Goal: Transaction & Acquisition: Subscribe to service/newsletter

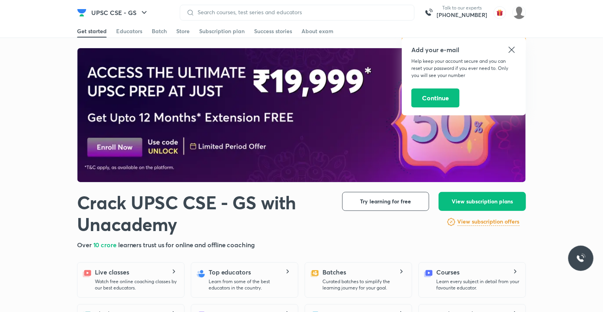
click at [117, 146] on img at bounding box center [301, 115] width 449 height 134
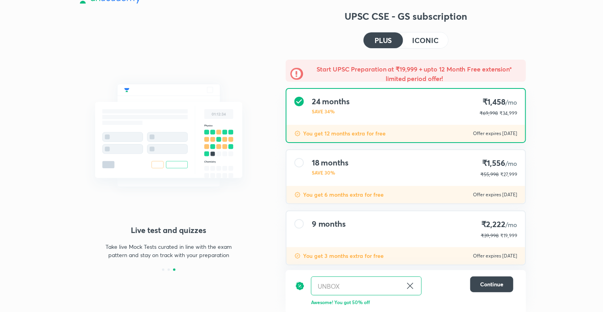
scroll to position [11, 0]
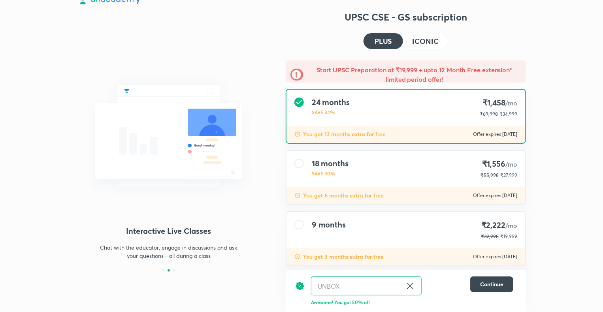
click at [332, 73] on h5 "Start UPSC Preparation at ₹19,999 + upto 12 Month Free extension* limited perio…" at bounding box center [414, 74] width 213 height 19
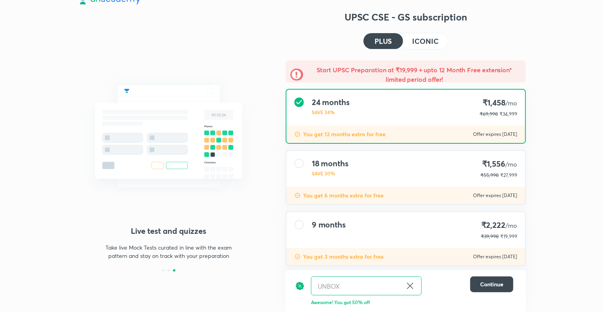
click at [426, 39] on h4 "ICONIC" at bounding box center [425, 41] width 26 height 7
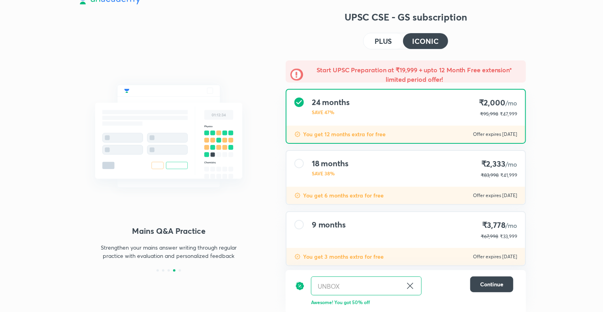
click at [450, 225] on div "9 months ₹3,778 /mo ₹67,998 ₹33,999" at bounding box center [405, 230] width 239 height 36
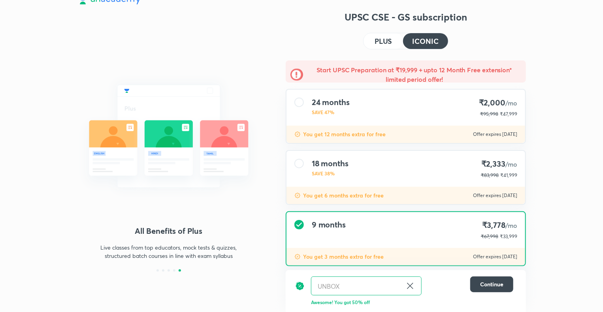
click at [444, 169] on div "18 months SAVE 38% ₹2,333 /mo ₹83,998 ₹41,999" at bounding box center [405, 169] width 239 height 36
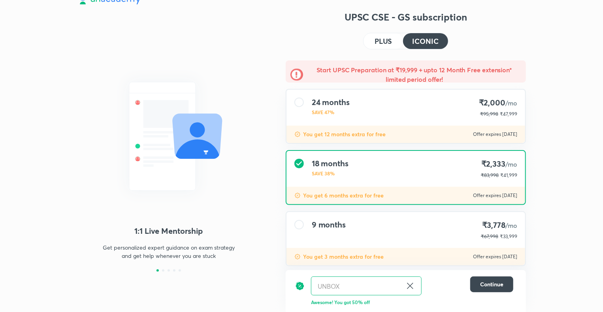
click at [436, 114] on div "24 months SAVE 47% ₹2,000 /mo ₹95,998 ₹47,999" at bounding box center [405, 108] width 239 height 36
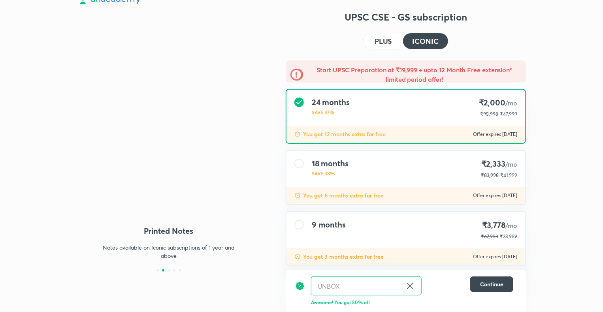
click at [379, 38] on h4 "PLUS" at bounding box center [383, 41] width 17 height 7
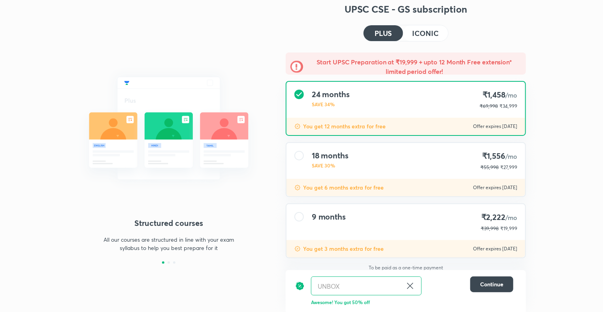
scroll to position [17, 0]
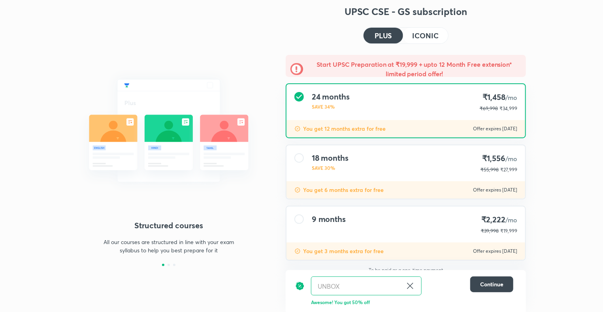
click at [428, 232] on div "9 months ₹2,222 /mo ₹39,998 ₹19,999" at bounding box center [405, 225] width 239 height 36
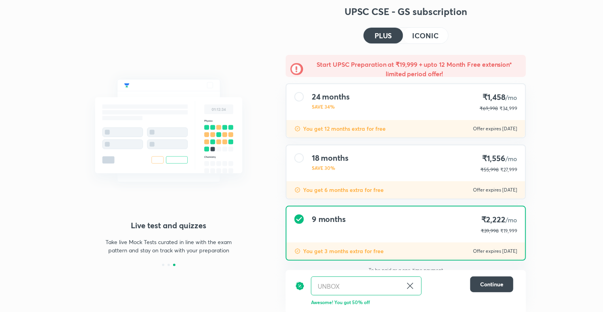
click at [375, 166] on div "18 months SAVE 30% ₹1,556 /mo ₹55,998 ₹27,999" at bounding box center [405, 163] width 239 height 36
